Goal: Transaction & Acquisition: Obtain resource

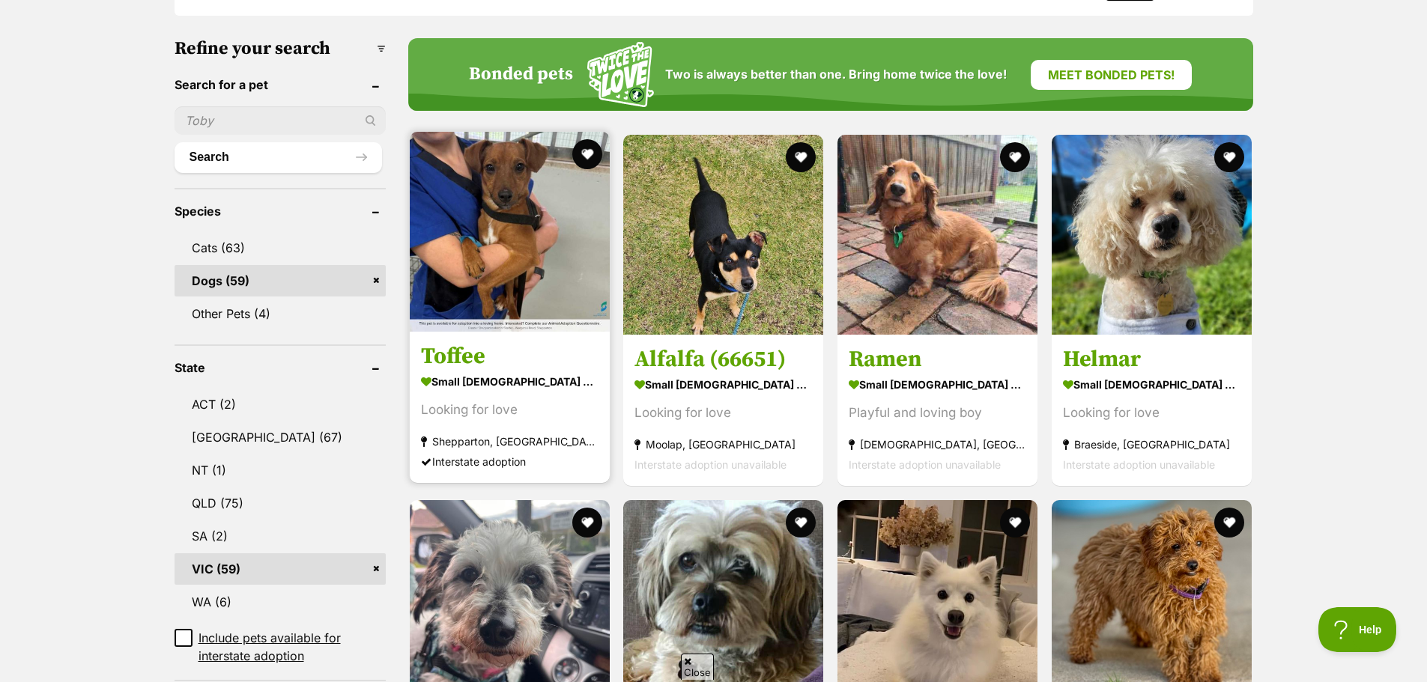
click at [496, 371] on strong "small male Dog" at bounding box center [510, 382] width 178 height 22
